Goal: Task Accomplishment & Management: Manage account settings

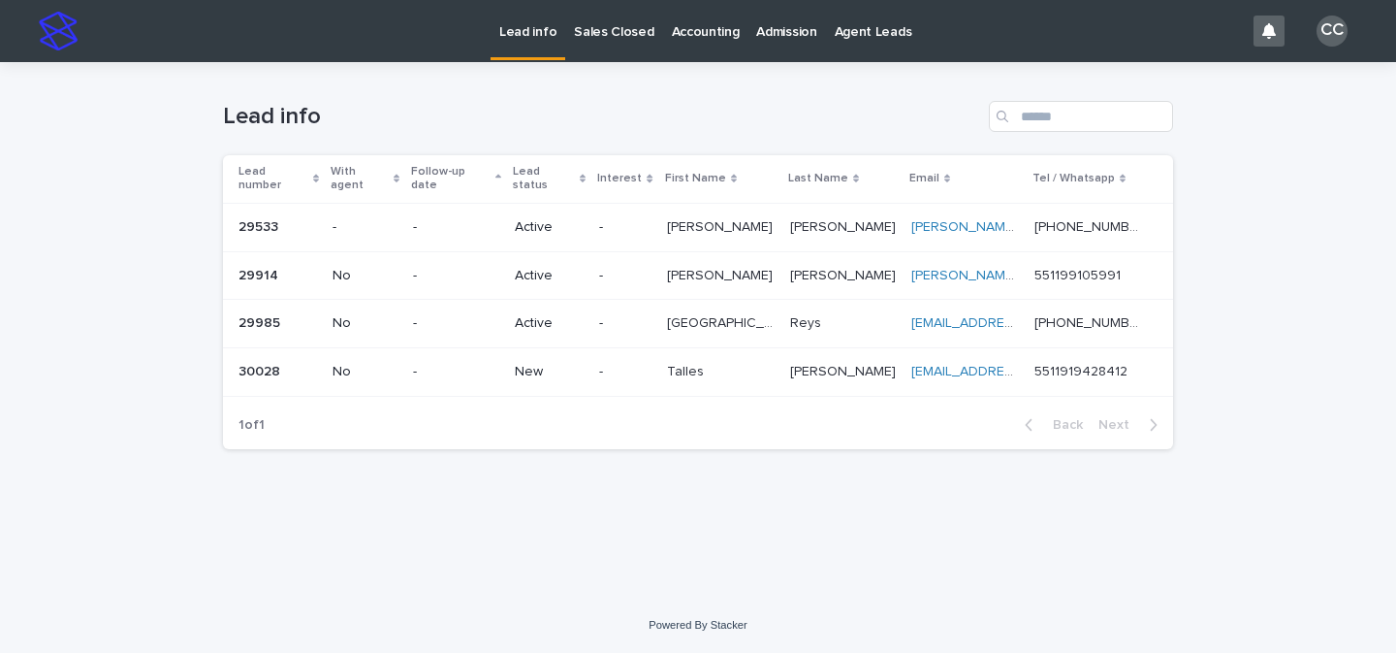
click at [651, 364] on p "-" at bounding box center [624, 372] width 51 height 16
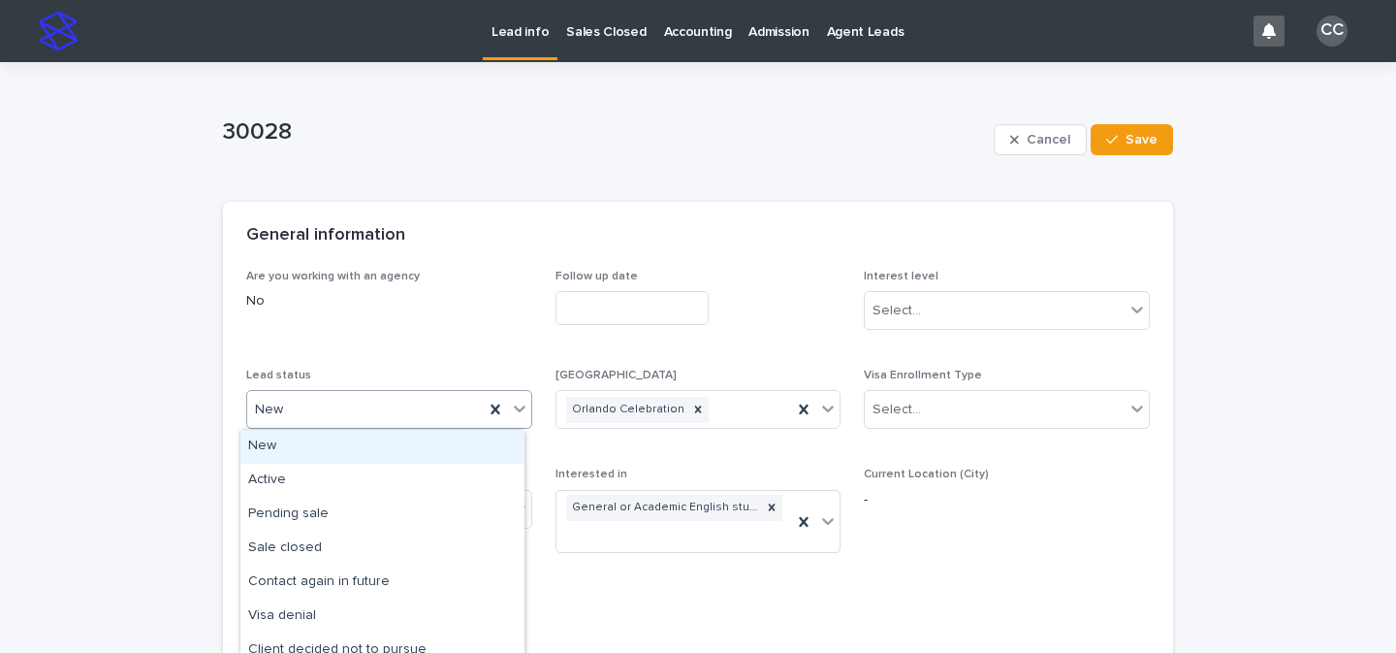
click at [514, 410] on icon at bounding box center [520, 409] width 12 height 7
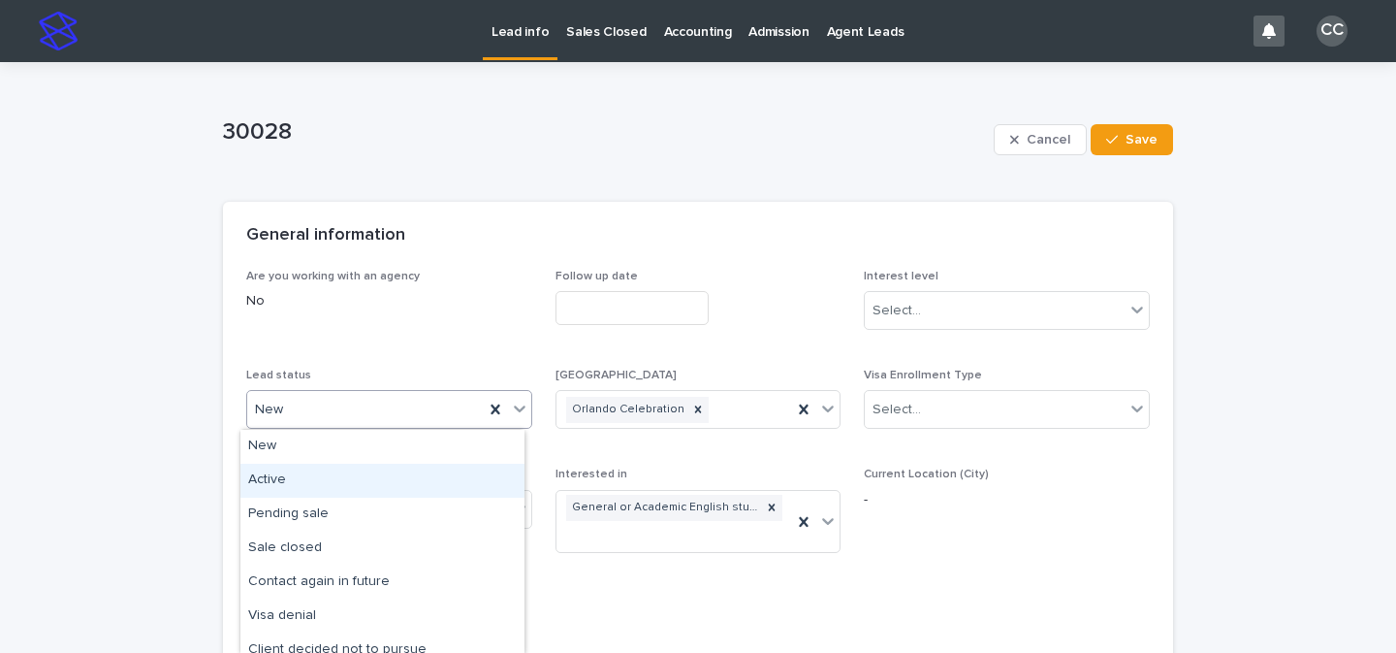
click at [341, 490] on div "Active" at bounding box center [382, 480] width 284 height 34
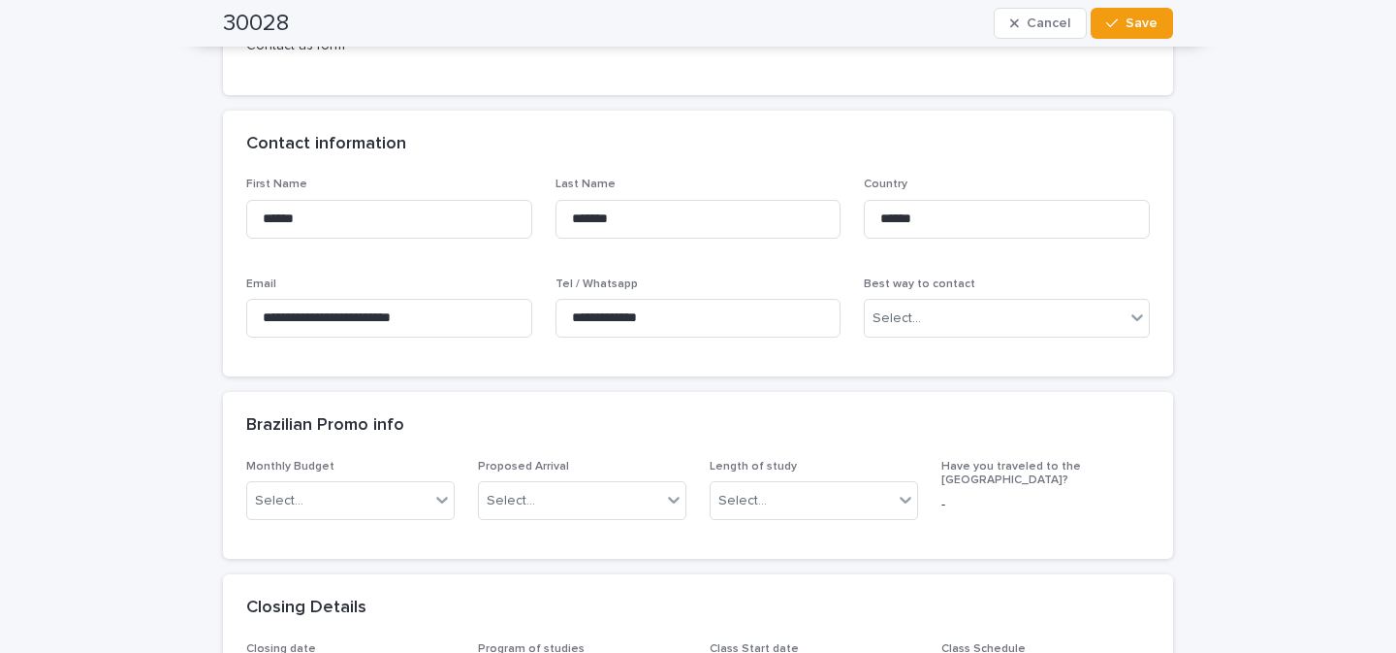
scroll to position [581, 0]
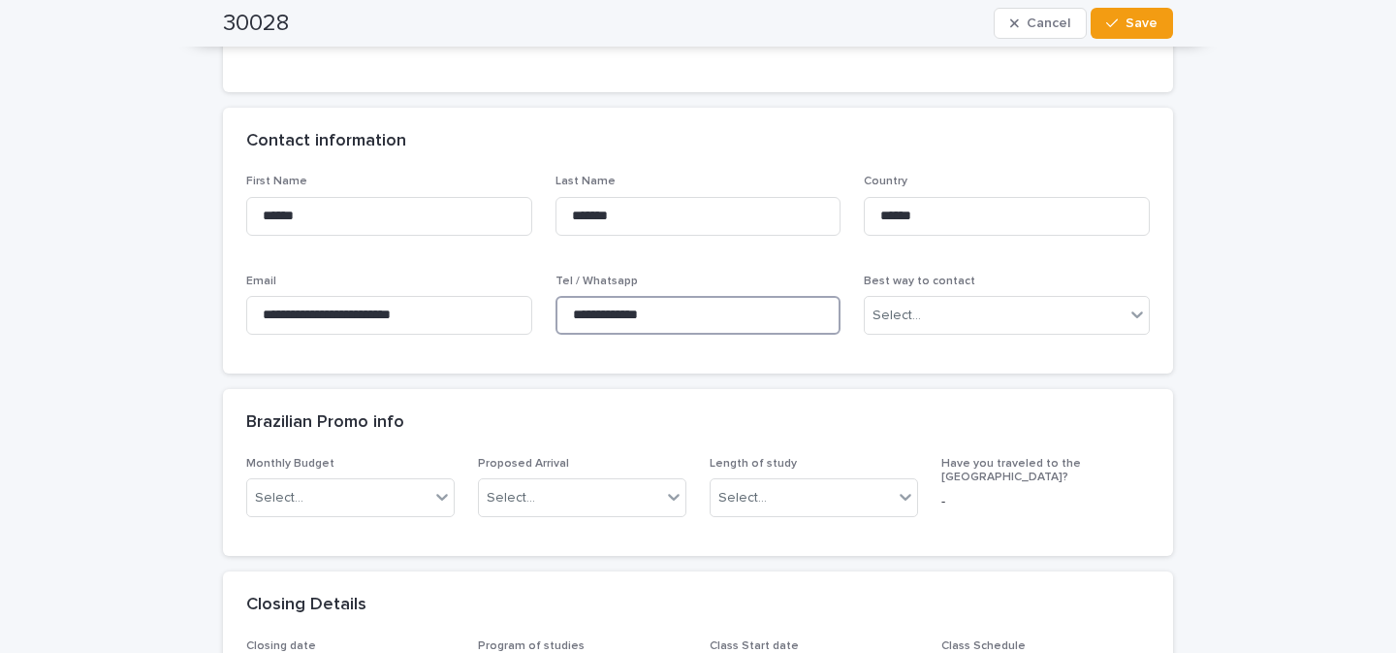
click at [731, 316] on input "**********" at bounding box center [699, 315] width 286 height 39
click at [1155, 21] on button "Save" at bounding box center [1132, 23] width 82 height 31
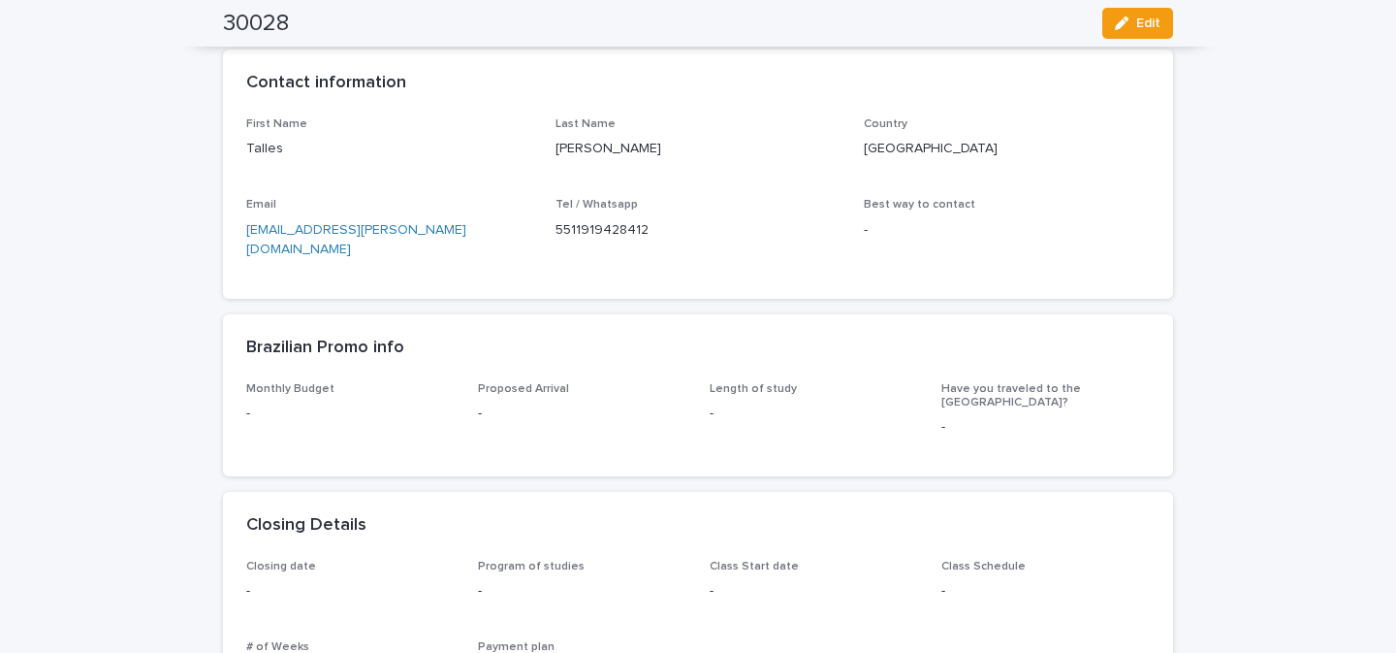
scroll to position [0, 0]
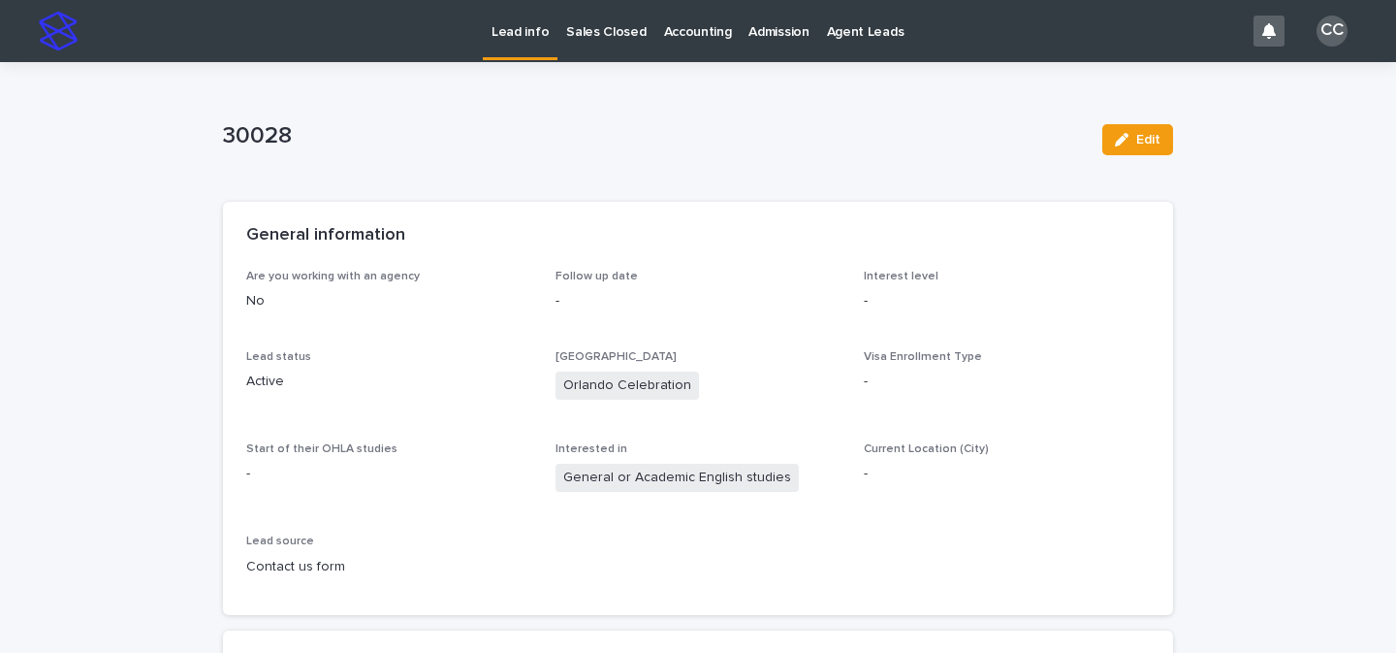
click at [502, 26] on p "Lead info" at bounding box center [520, 20] width 57 height 41
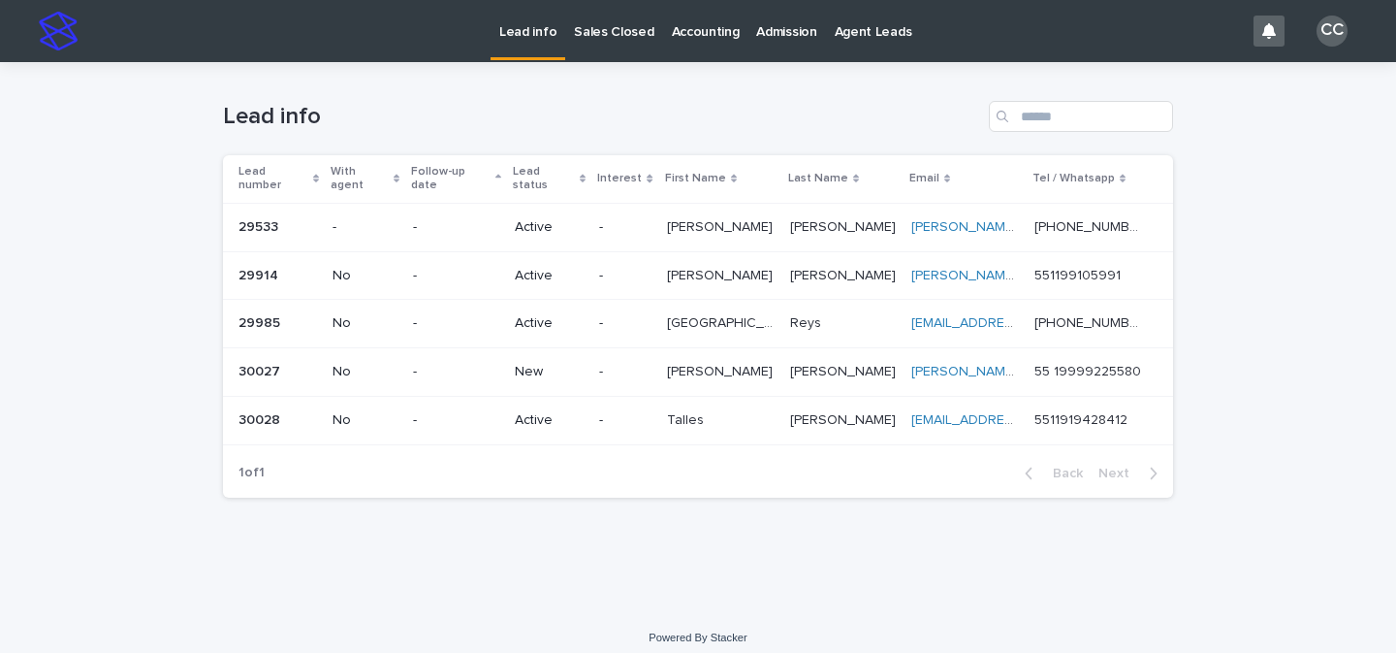
click at [584, 364] on p "New" at bounding box center [549, 372] width 69 height 16
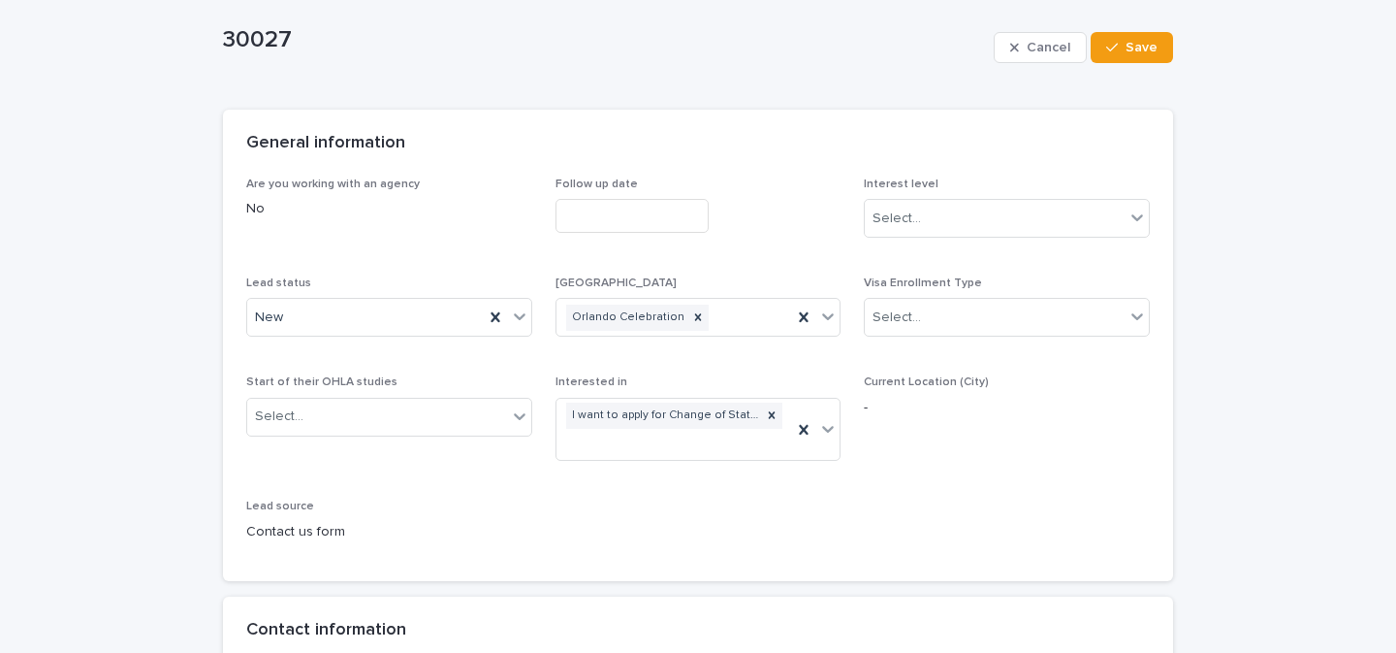
scroll to position [178, 0]
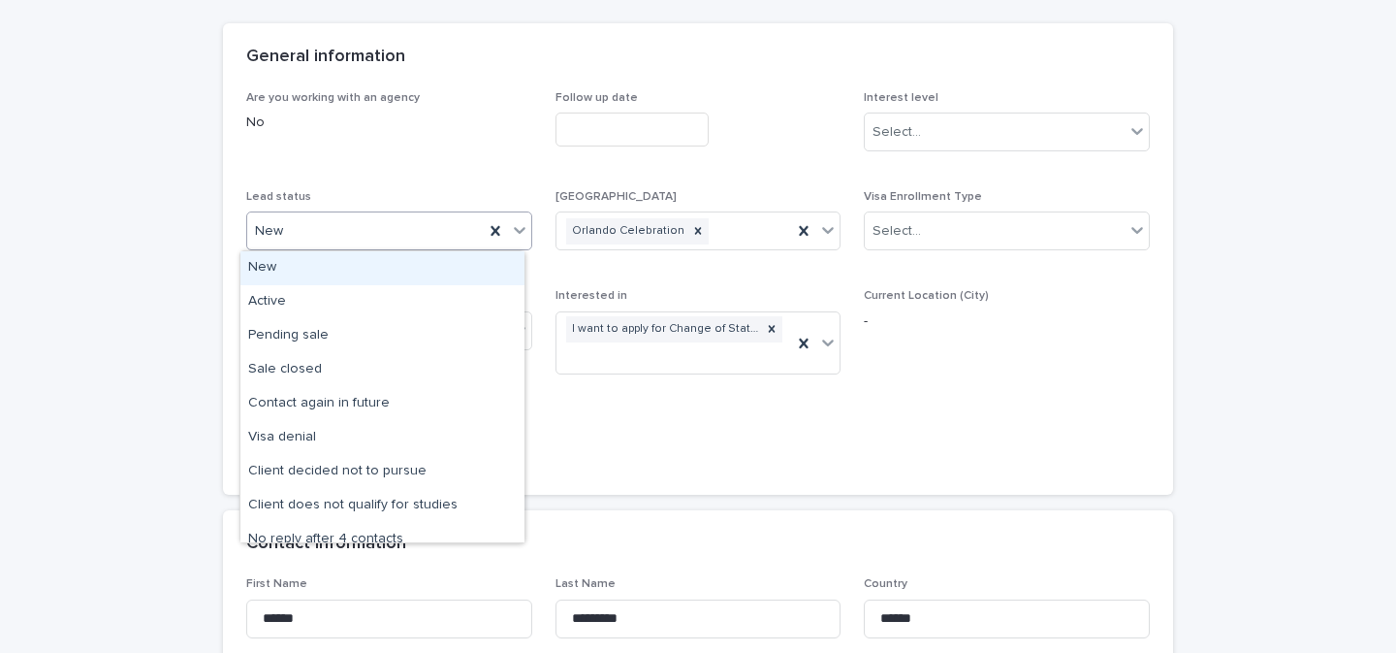
click at [514, 231] on icon at bounding box center [520, 231] width 12 height 7
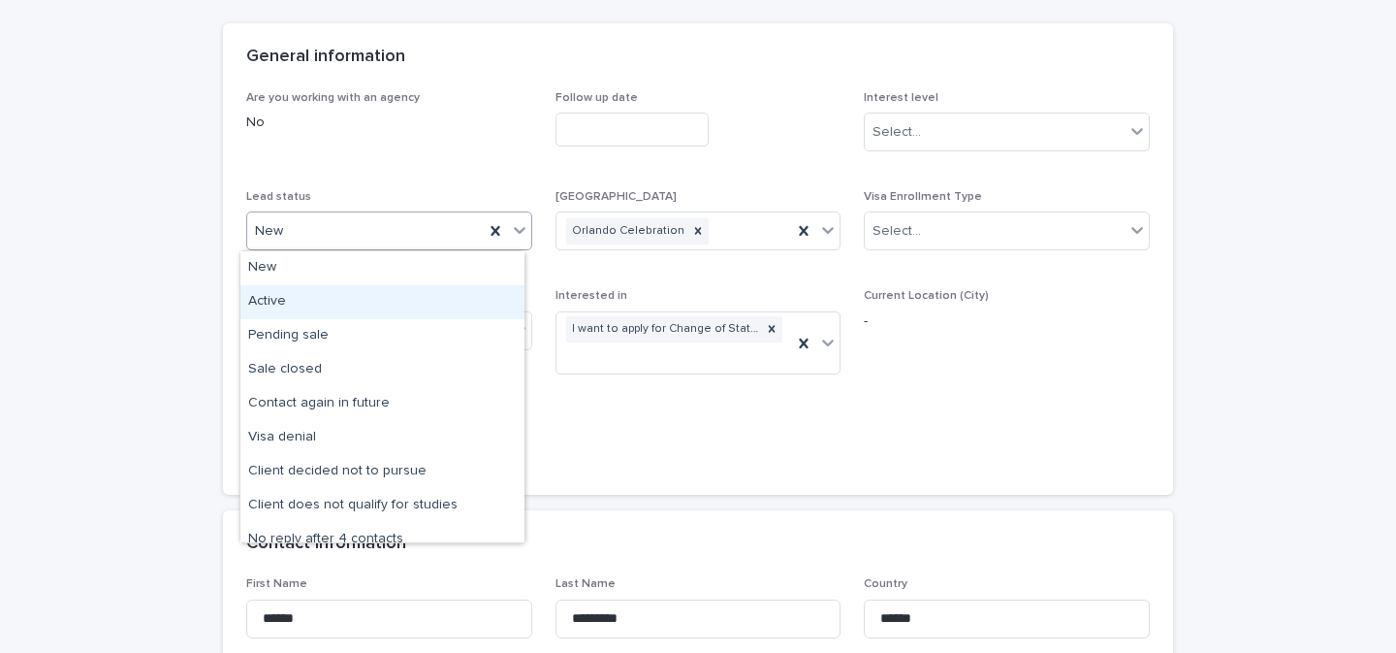
click at [385, 303] on div "Active" at bounding box center [382, 302] width 284 height 34
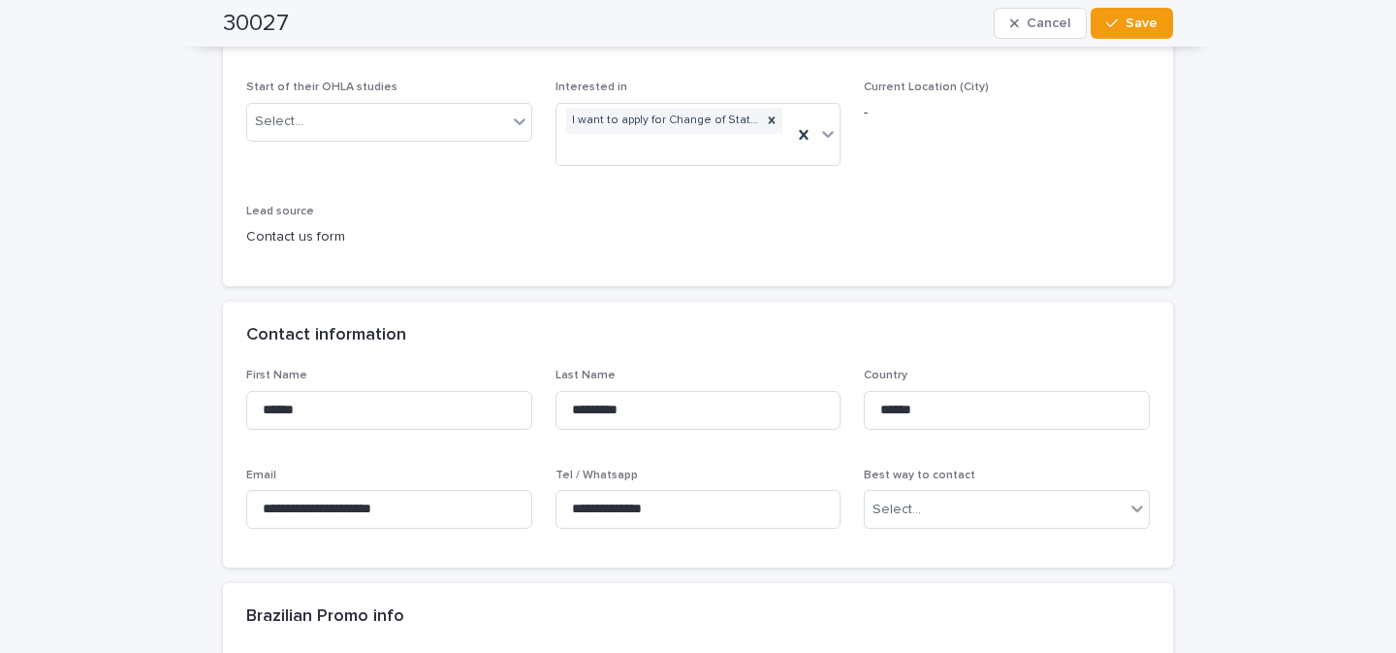
scroll to position [386, 0]
click at [635, 516] on input "**********" at bounding box center [699, 510] width 286 height 39
drag, startPoint x: 1117, startPoint y: 24, endPoint x: 1106, endPoint y: 30, distance: 12.1
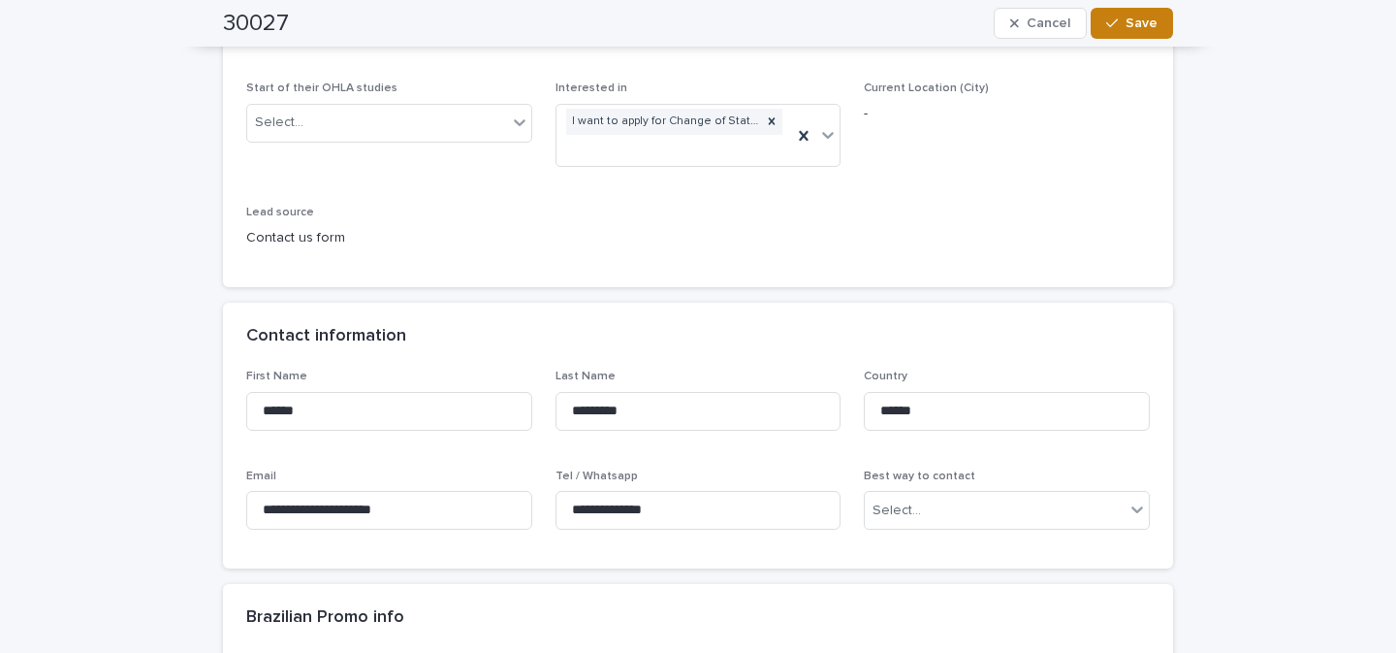
click at [1117, 24] on div "button" at bounding box center [1115, 23] width 19 height 14
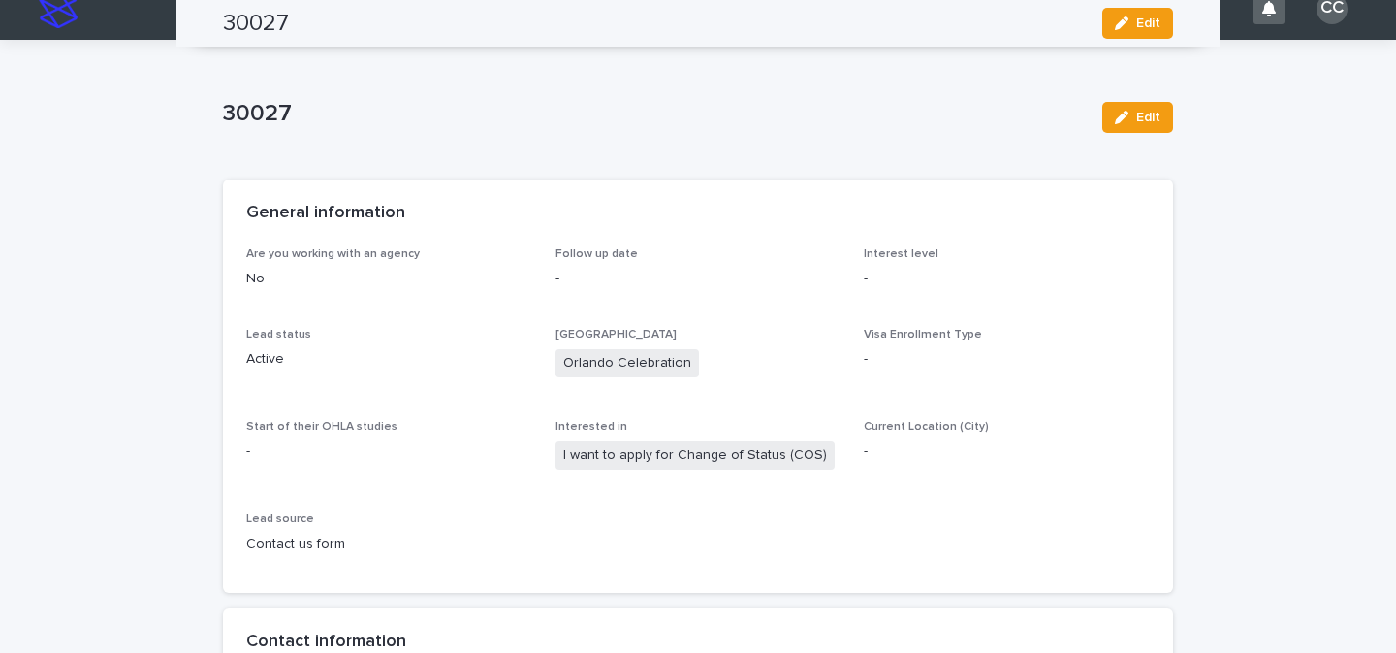
scroll to position [0, 0]
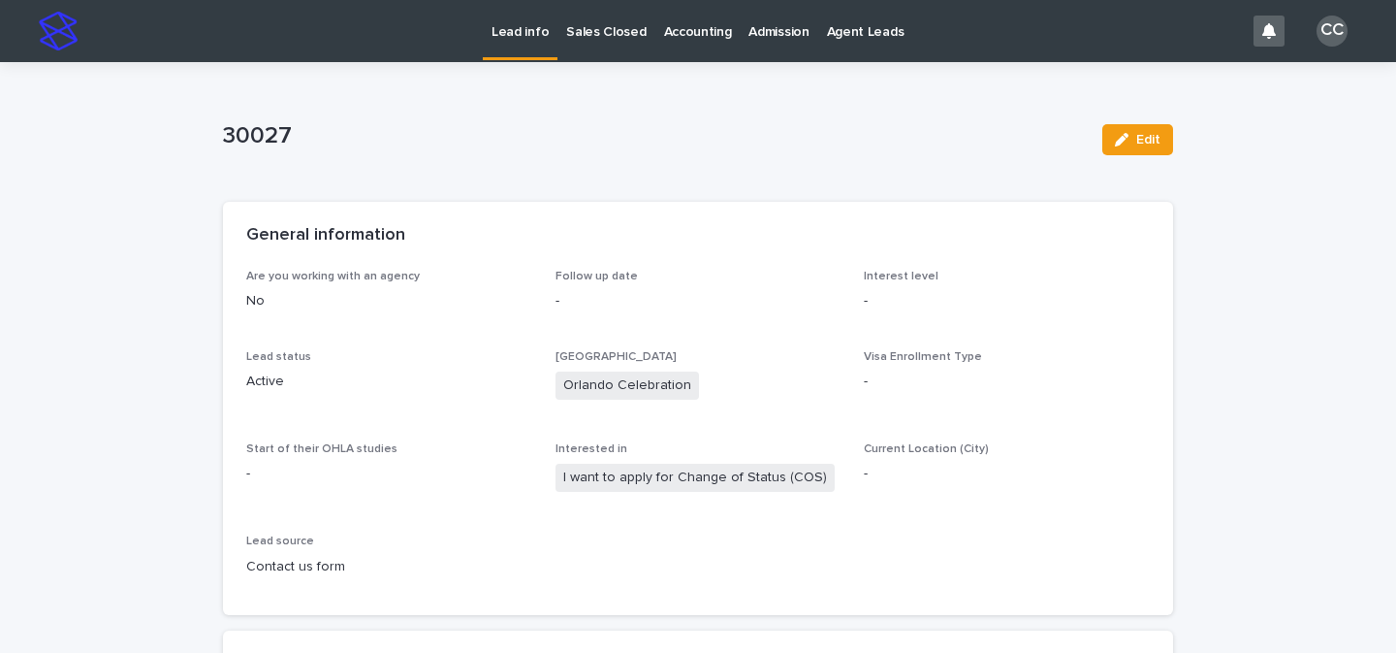
click at [534, 26] on p "Lead info" at bounding box center [520, 20] width 57 height 41
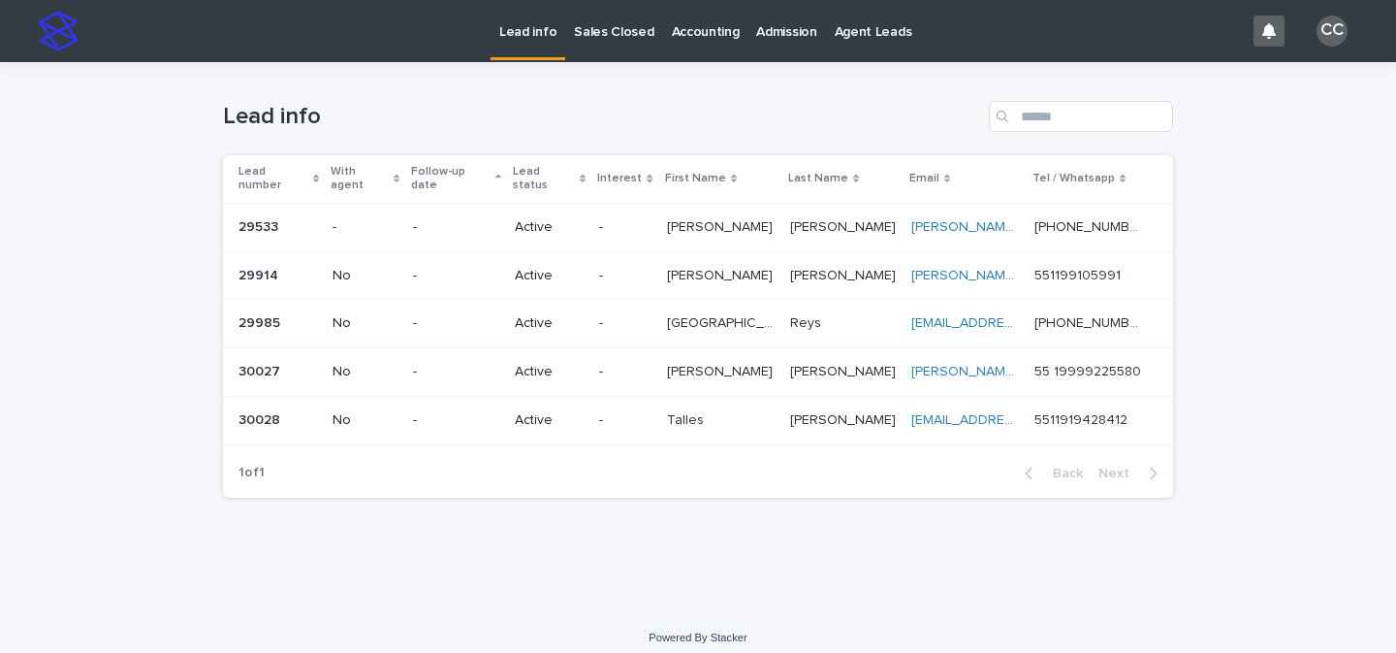
click at [724, 366] on p "Danilo" at bounding box center [722, 370] width 110 height 20
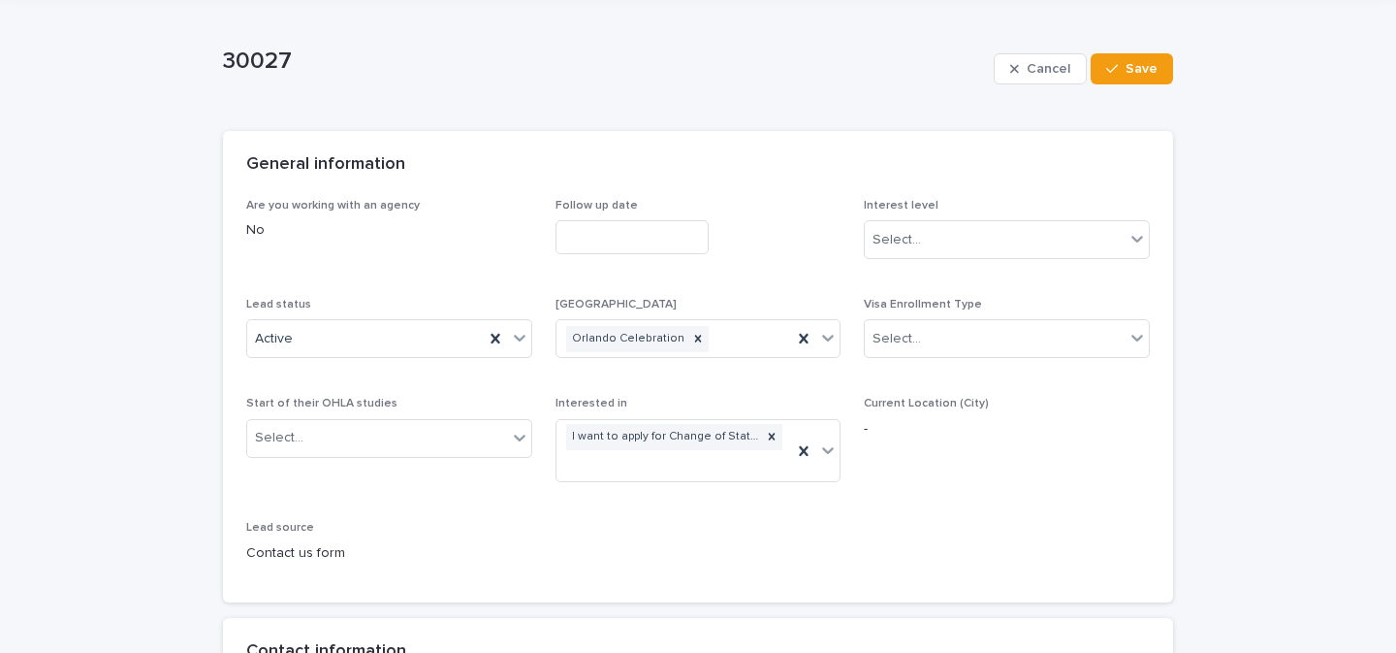
scroll to position [160, 0]
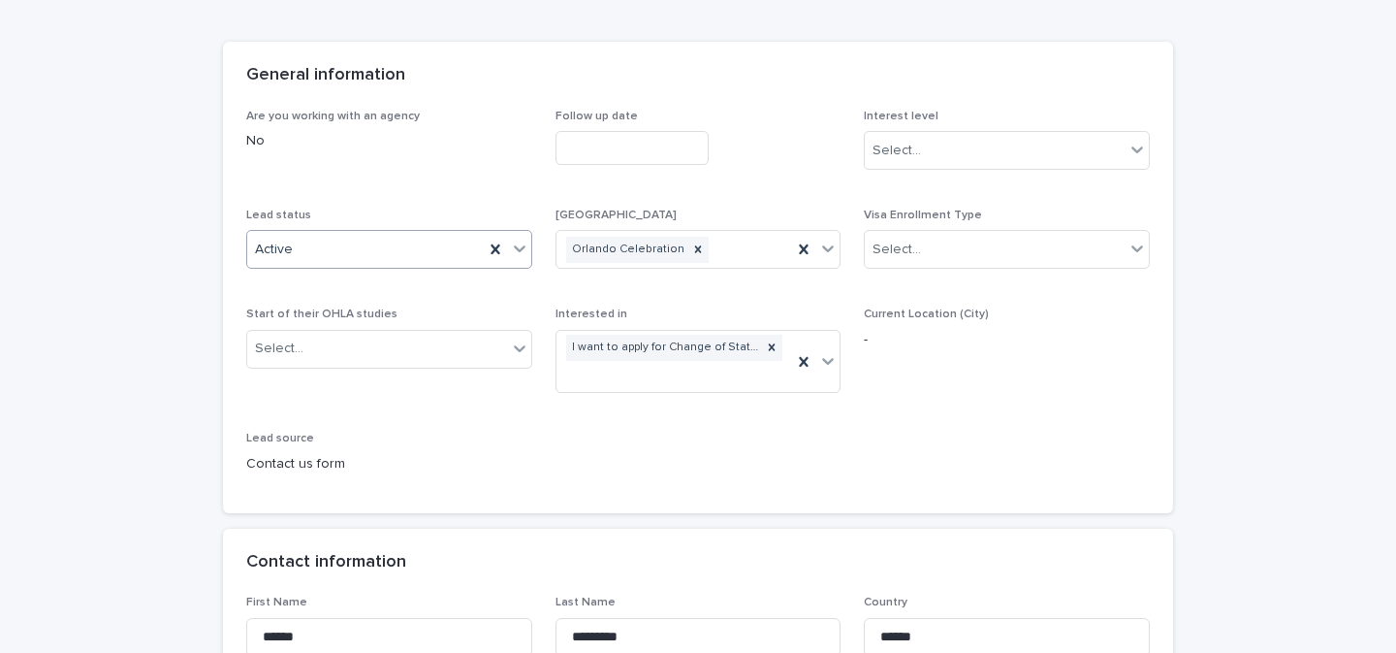
click at [510, 256] on icon at bounding box center [519, 248] width 19 height 19
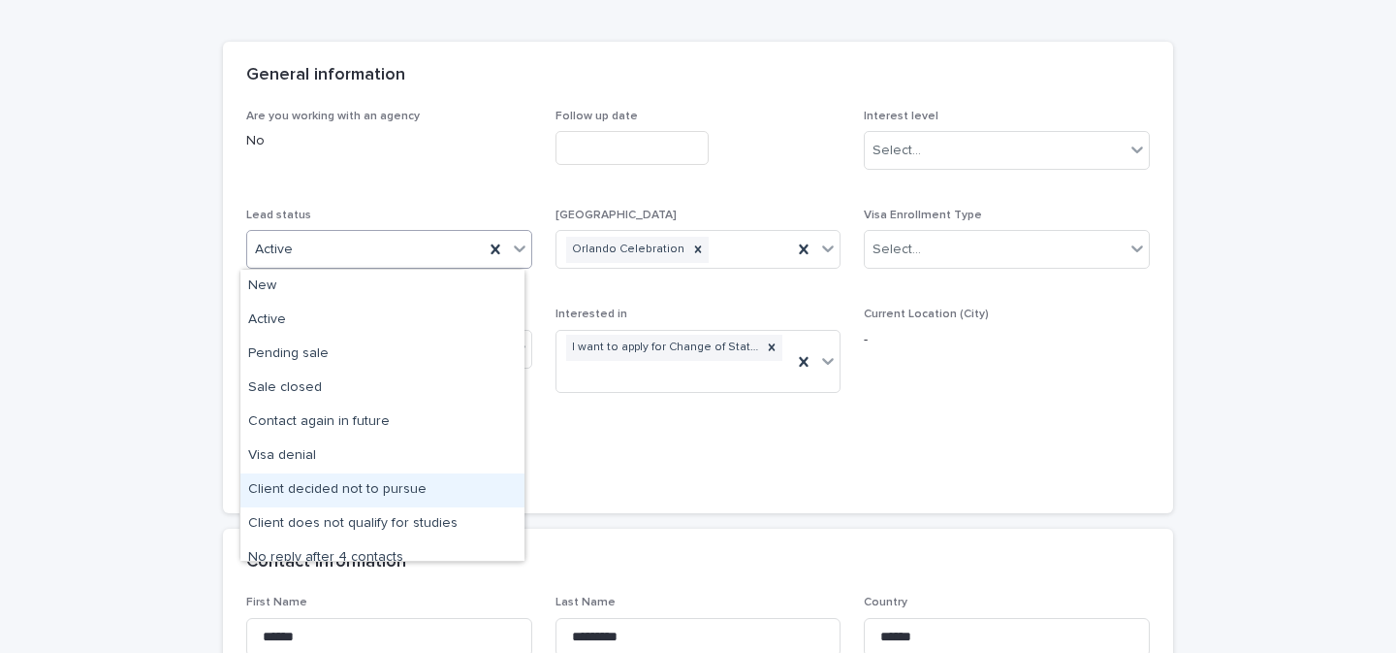
click at [404, 486] on div "Client decided not to pursue" at bounding box center [382, 490] width 284 height 34
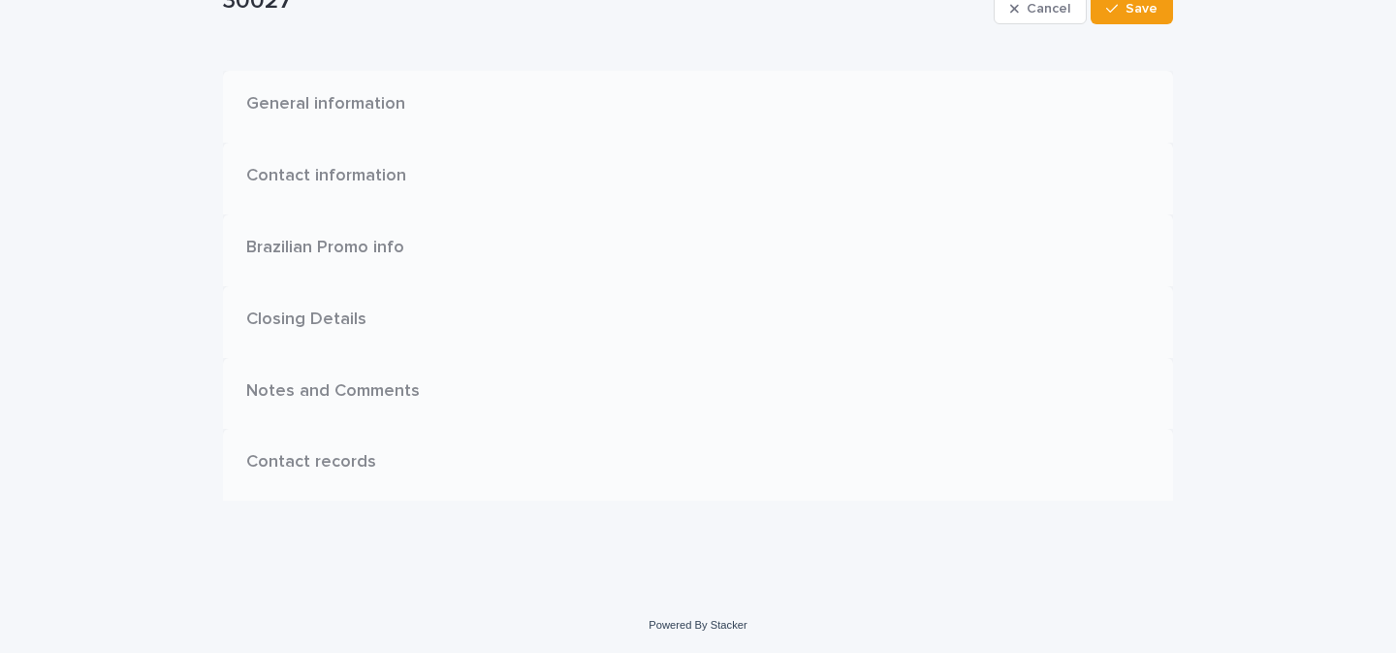
scroll to position [0, 0]
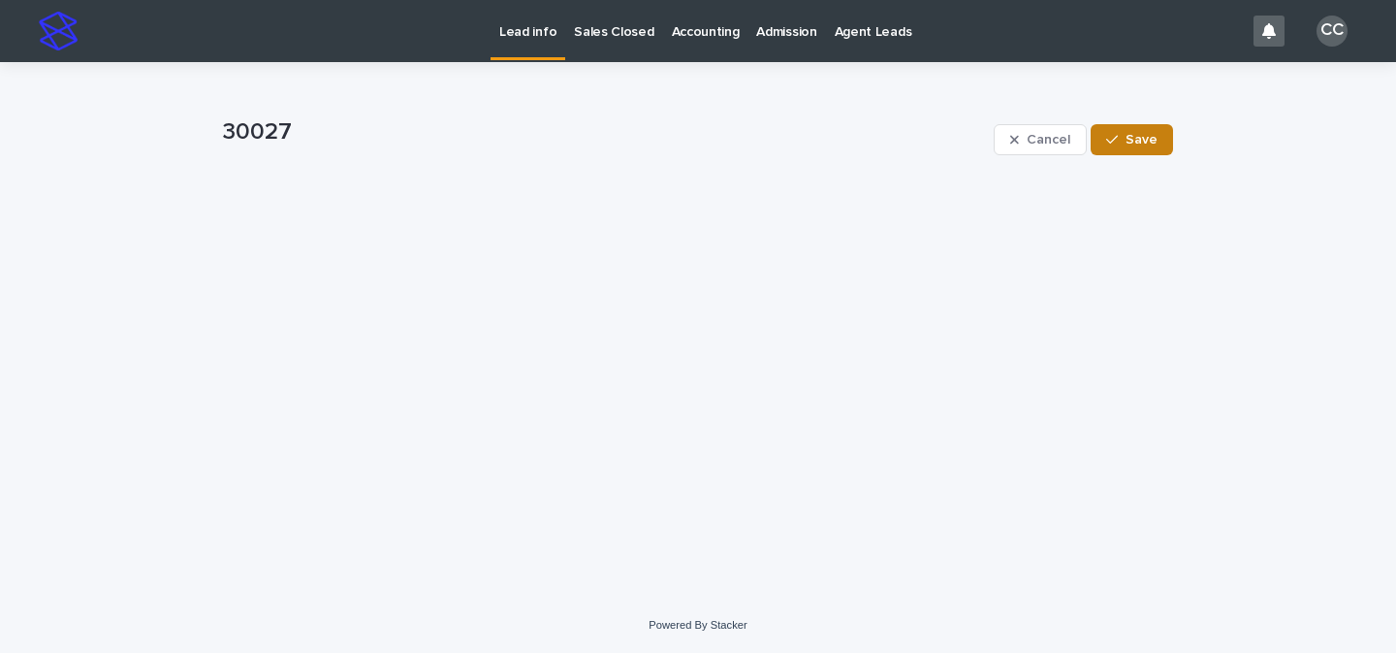
click at [1137, 150] on button "Save" at bounding box center [1132, 139] width 82 height 31
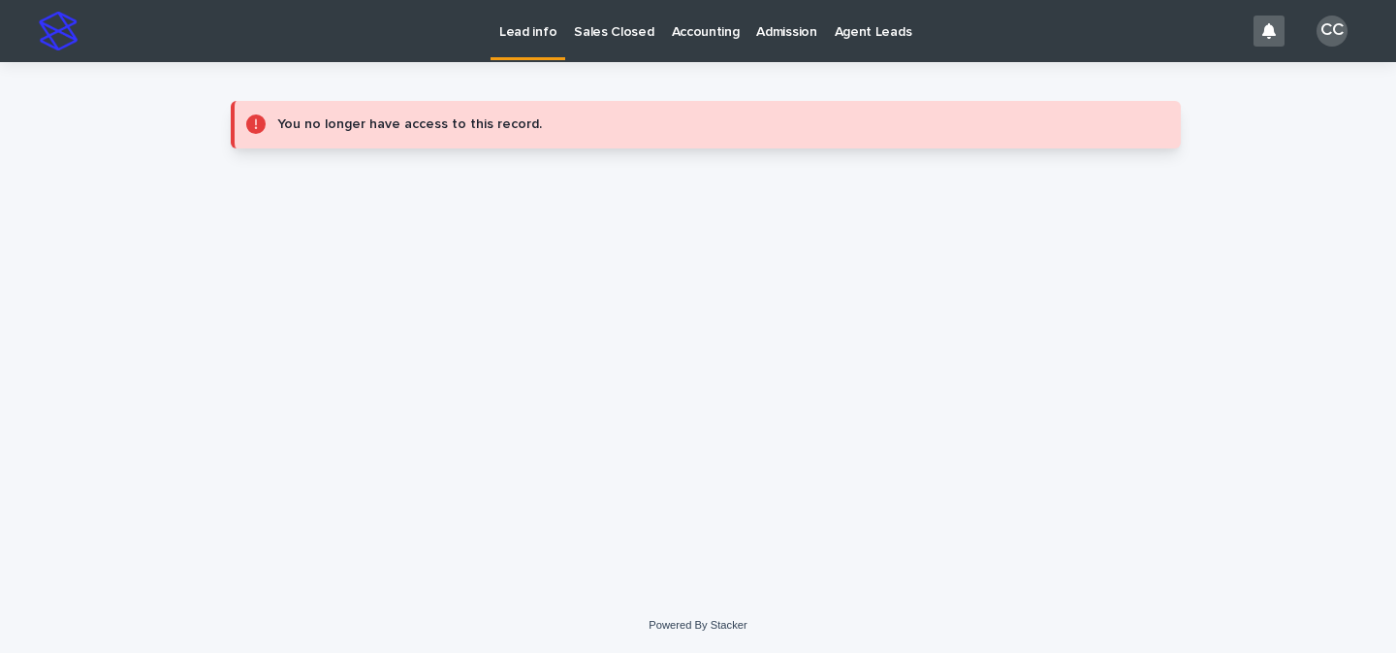
click at [522, 36] on p "Lead info" at bounding box center [527, 20] width 57 height 41
